Goal: Navigation & Orientation: Find specific page/section

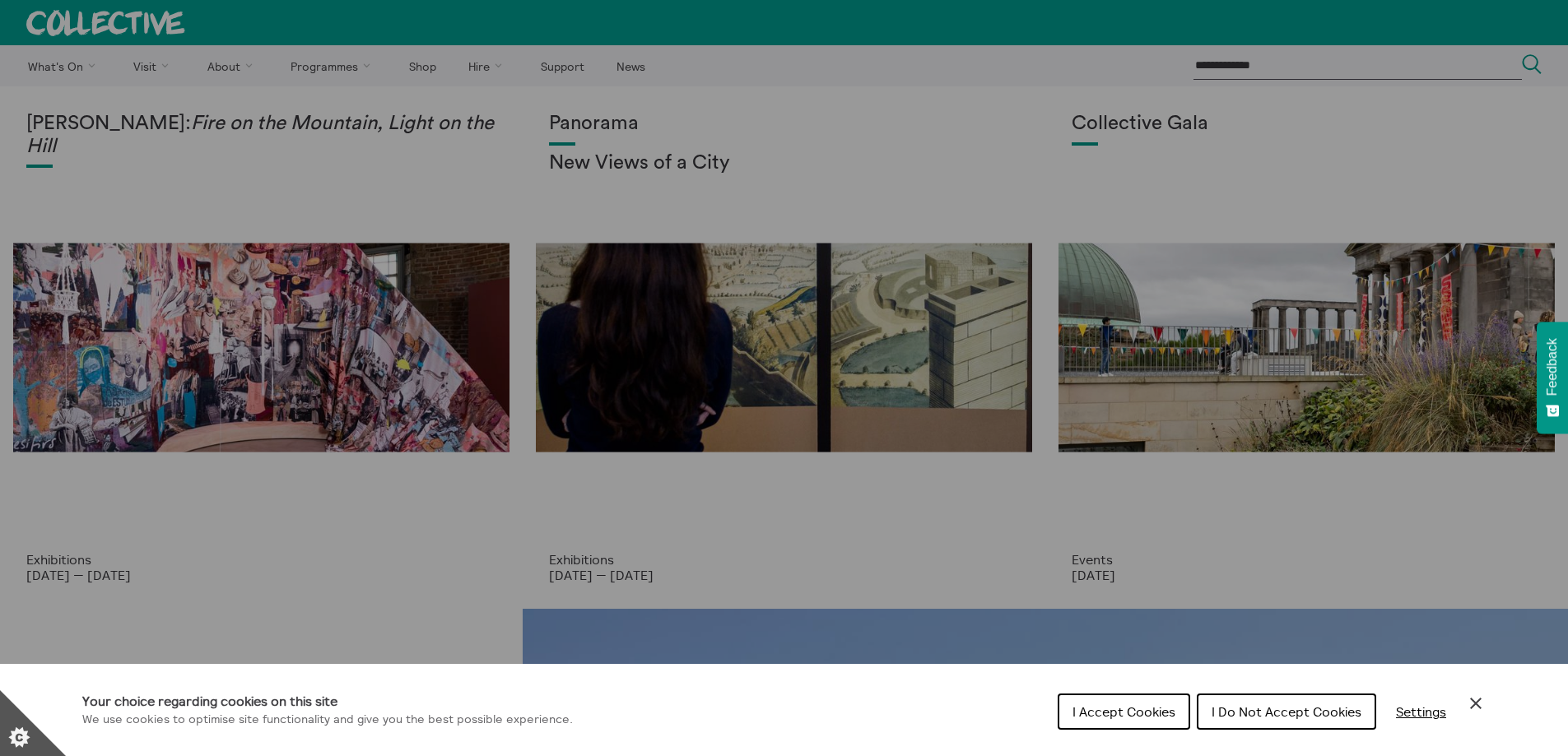
click at [1084, 706] on span "I Accept Cookies" at bounding box center [1123, 712] width 103 height 16
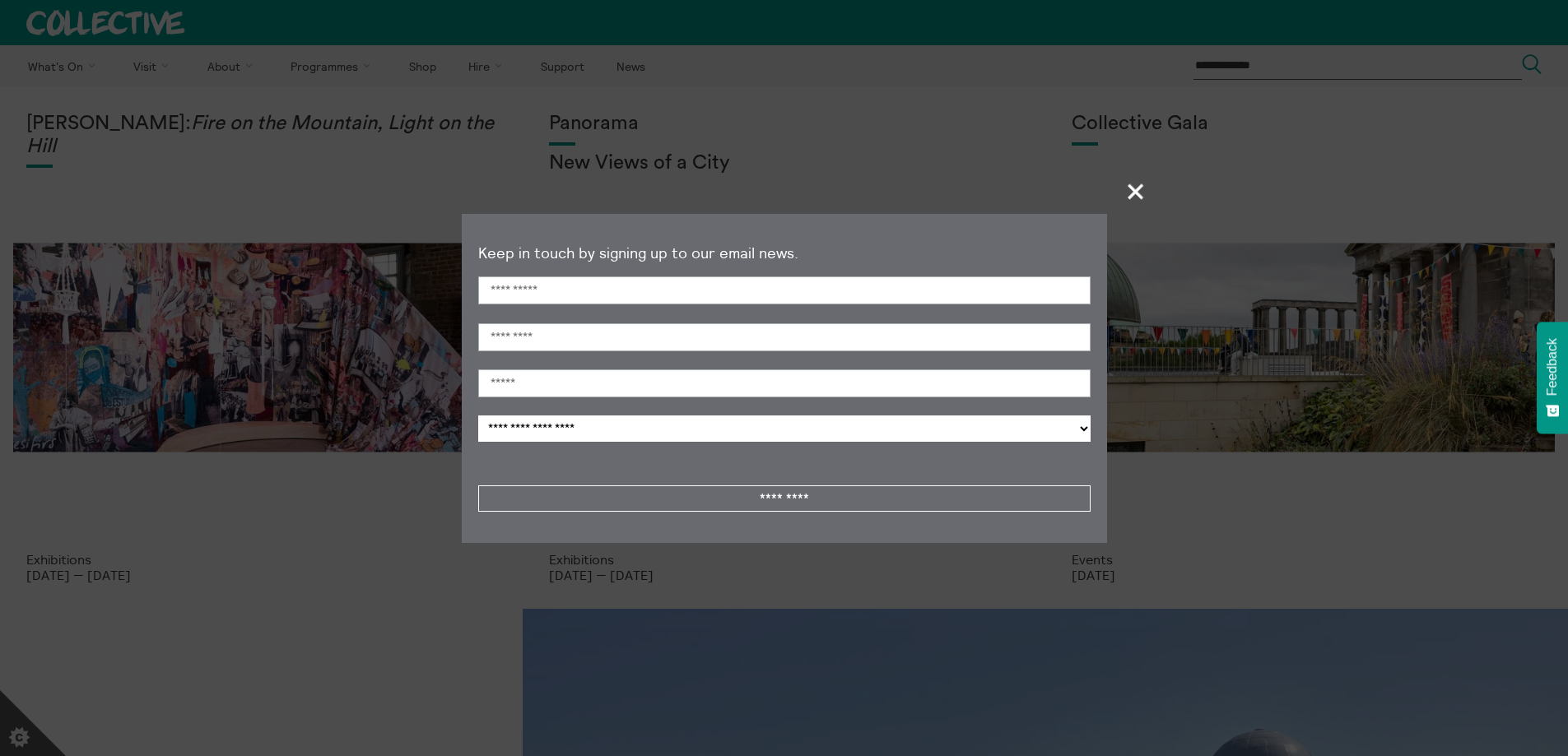
click at [1129, 184] on span "+" at bounding box center [1136, 191] width 48 height 48
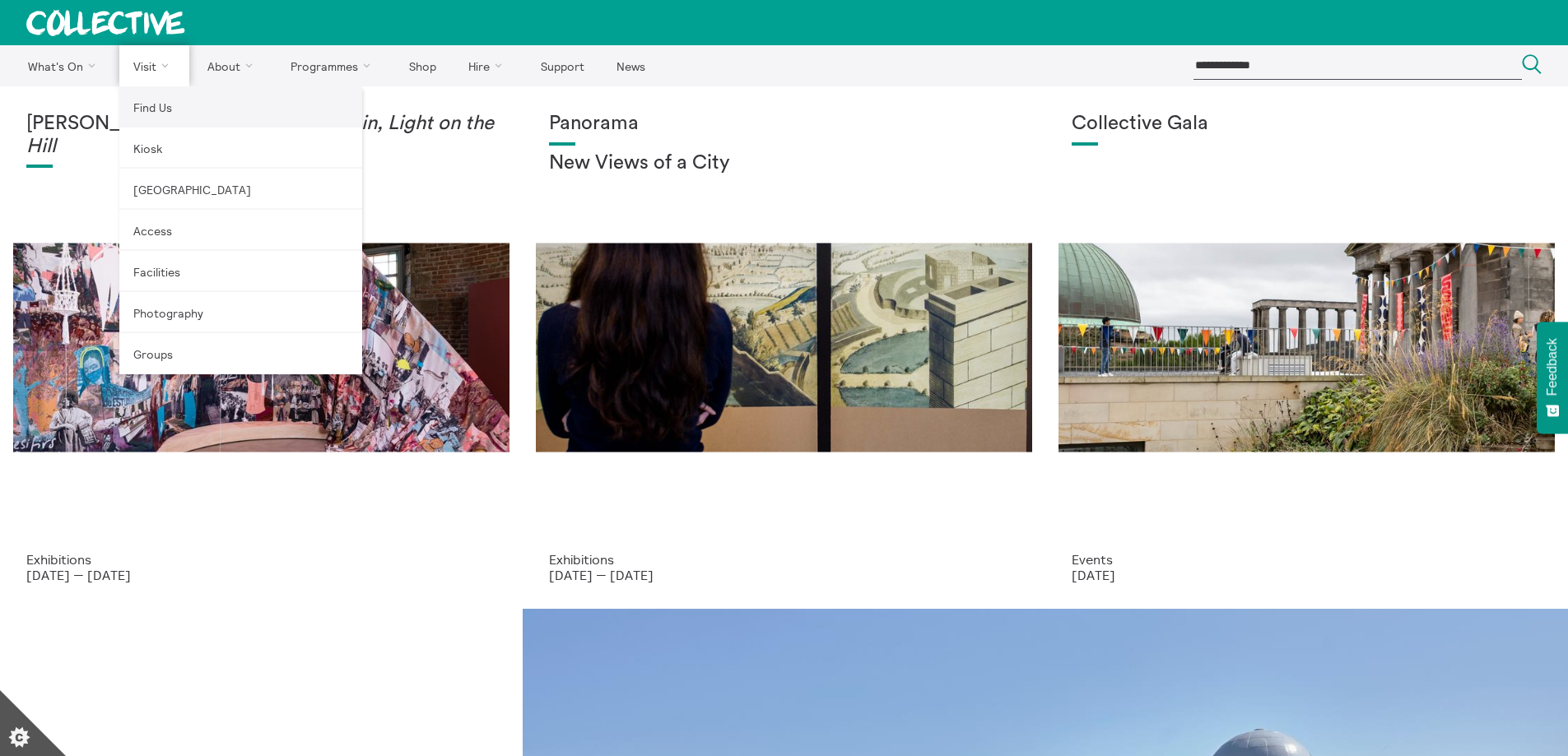
click at [153, 113] on link "Find Us" at bounding box center [240, 106] width 242 height 41
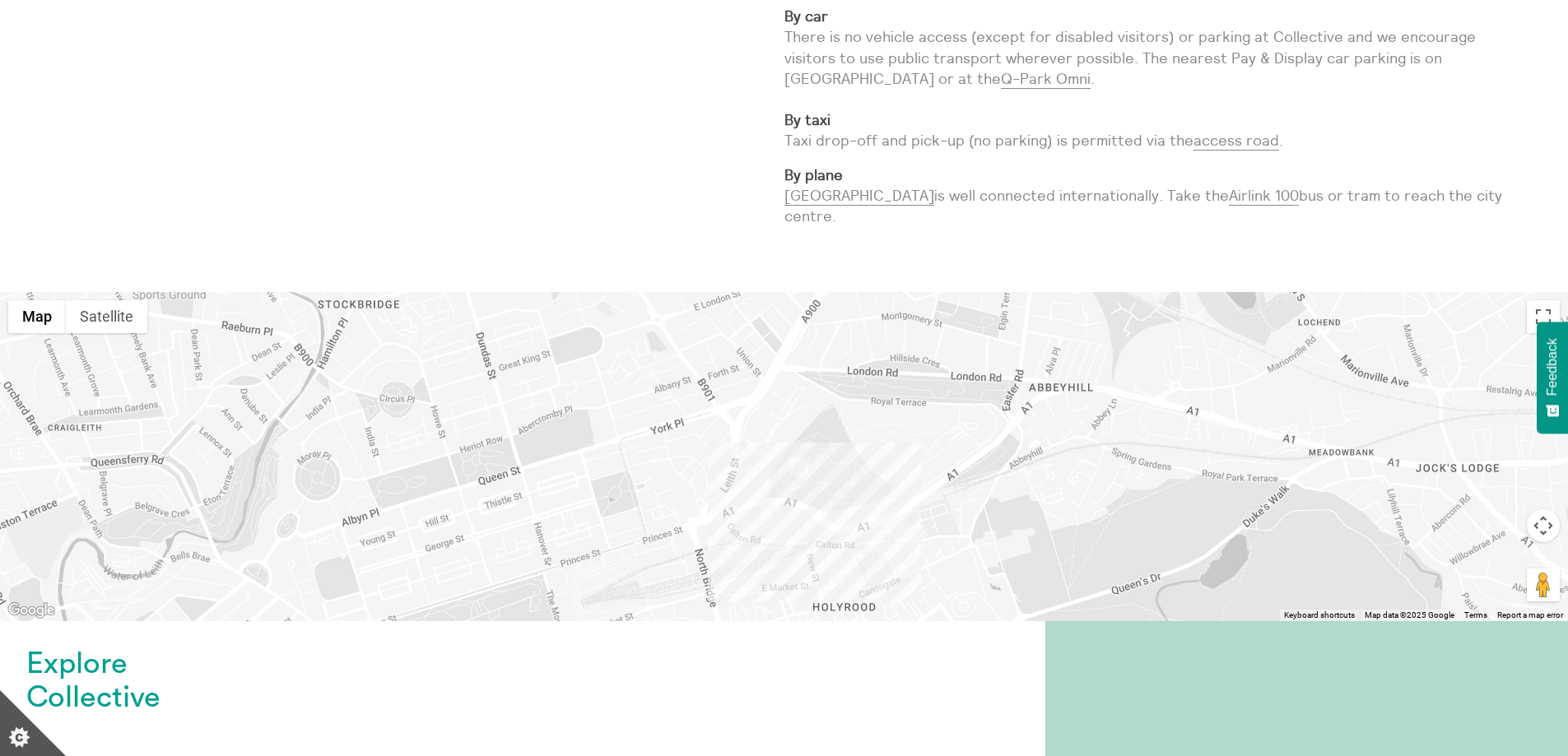
scroll to position [559, 0]
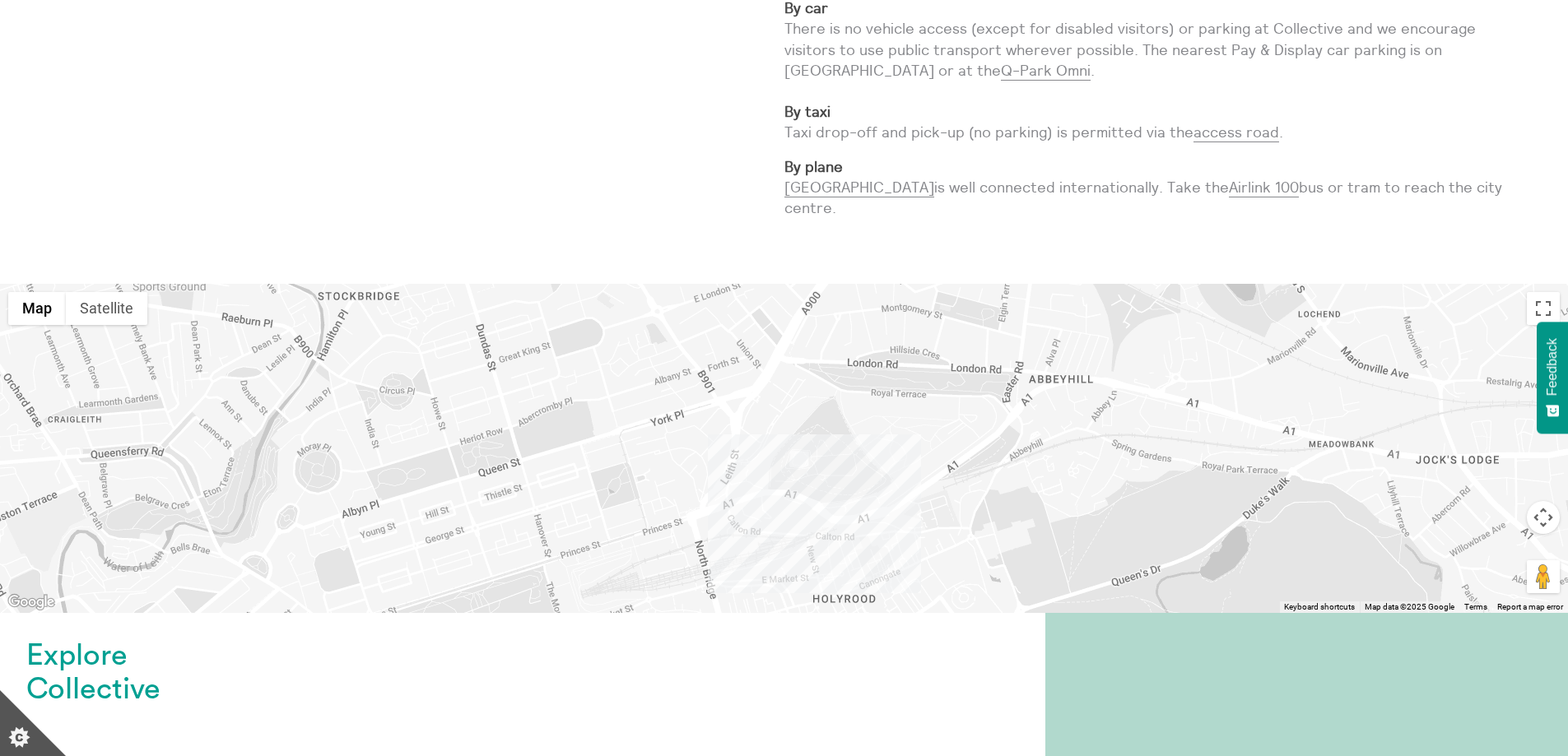
click at [1563, 284] on div at bounding box center [784, 448] width 1568 height 329
click at [1214, 123] on link "access road" at bounding box center [1237, 133] width 85 height 20
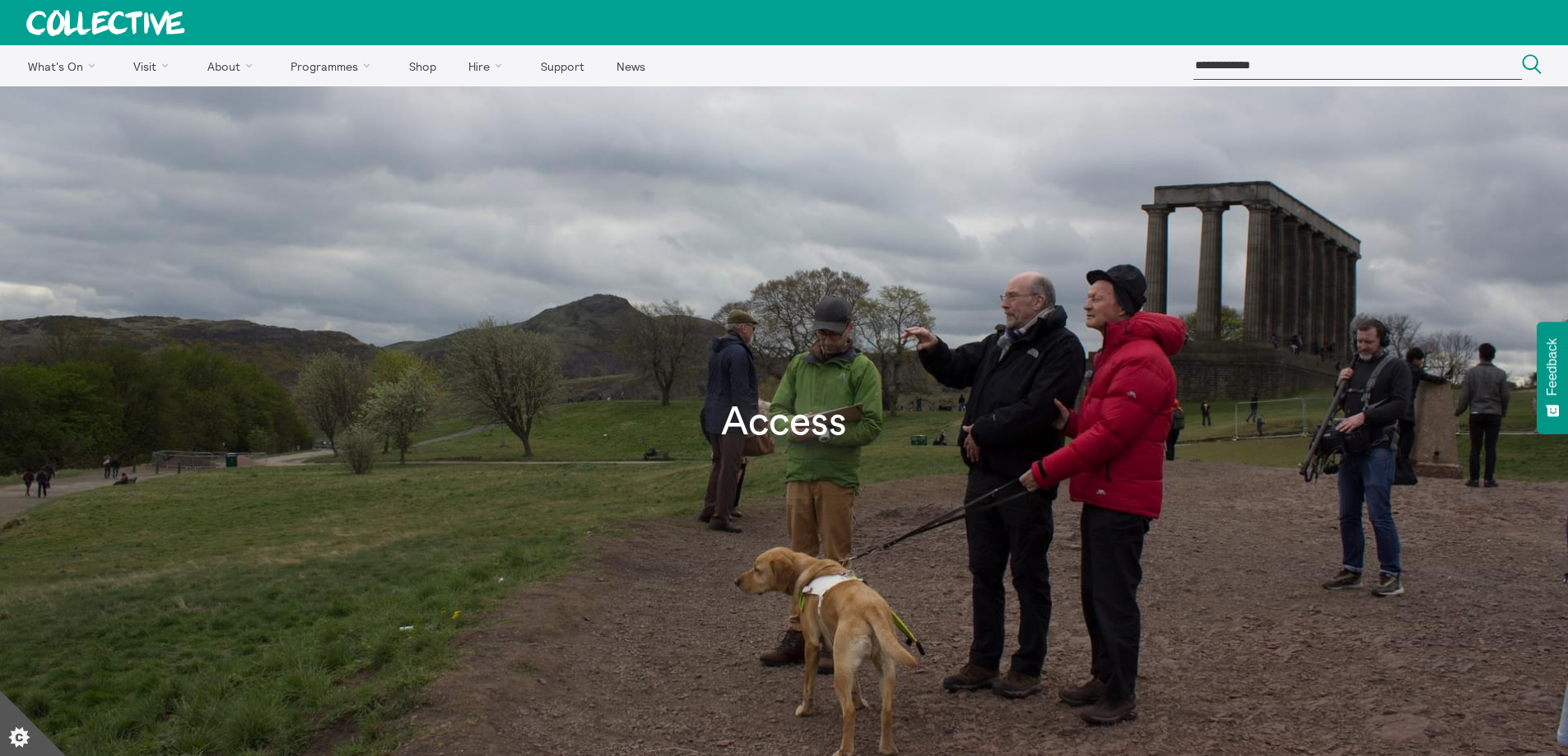
click at [1553, 36] on div at bounding box center [1542, 23] width 53 height 45
